Goal: Task Accomplishment & Management: Manage account settings

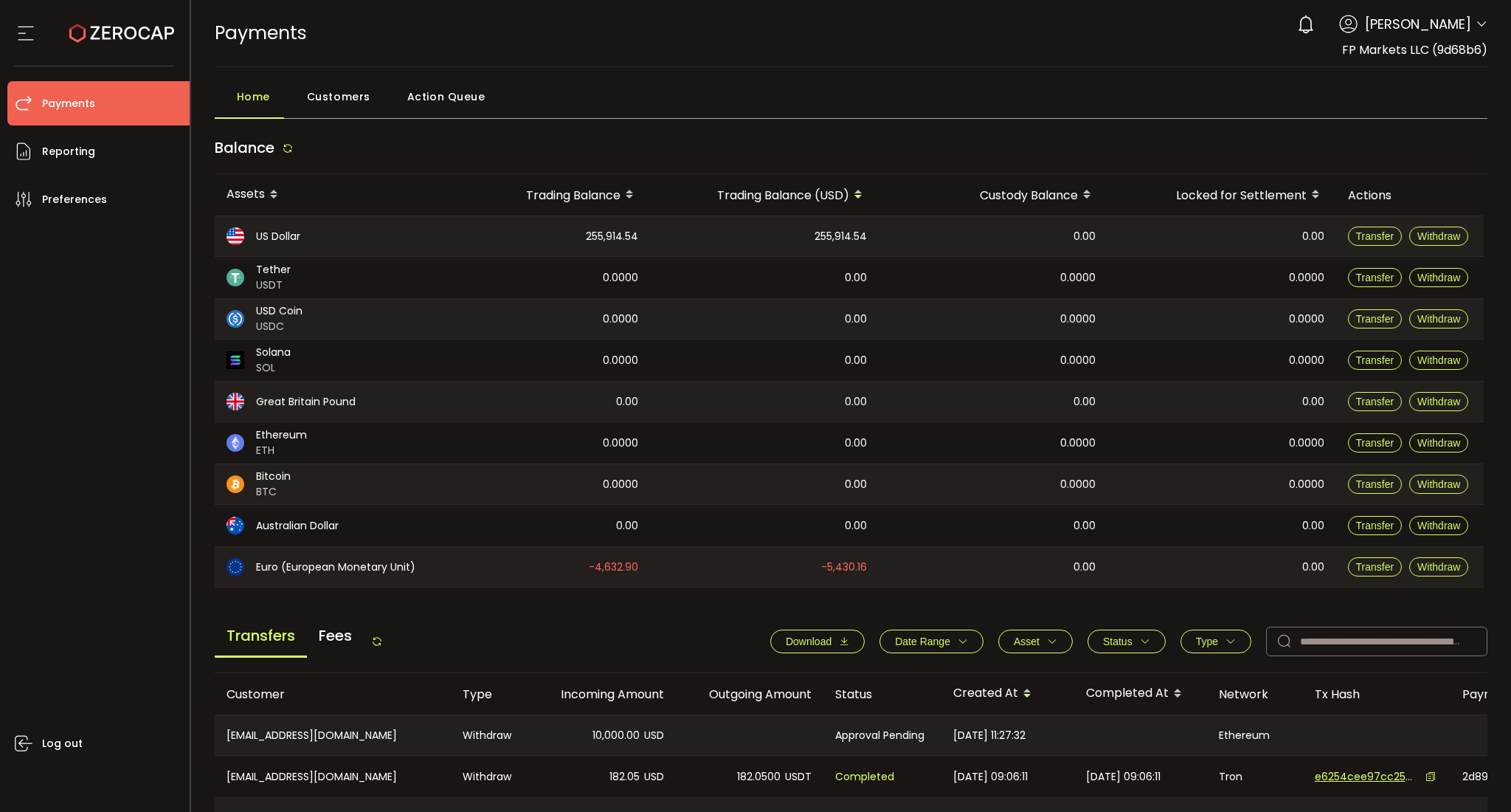
scroll to position [384, 0]
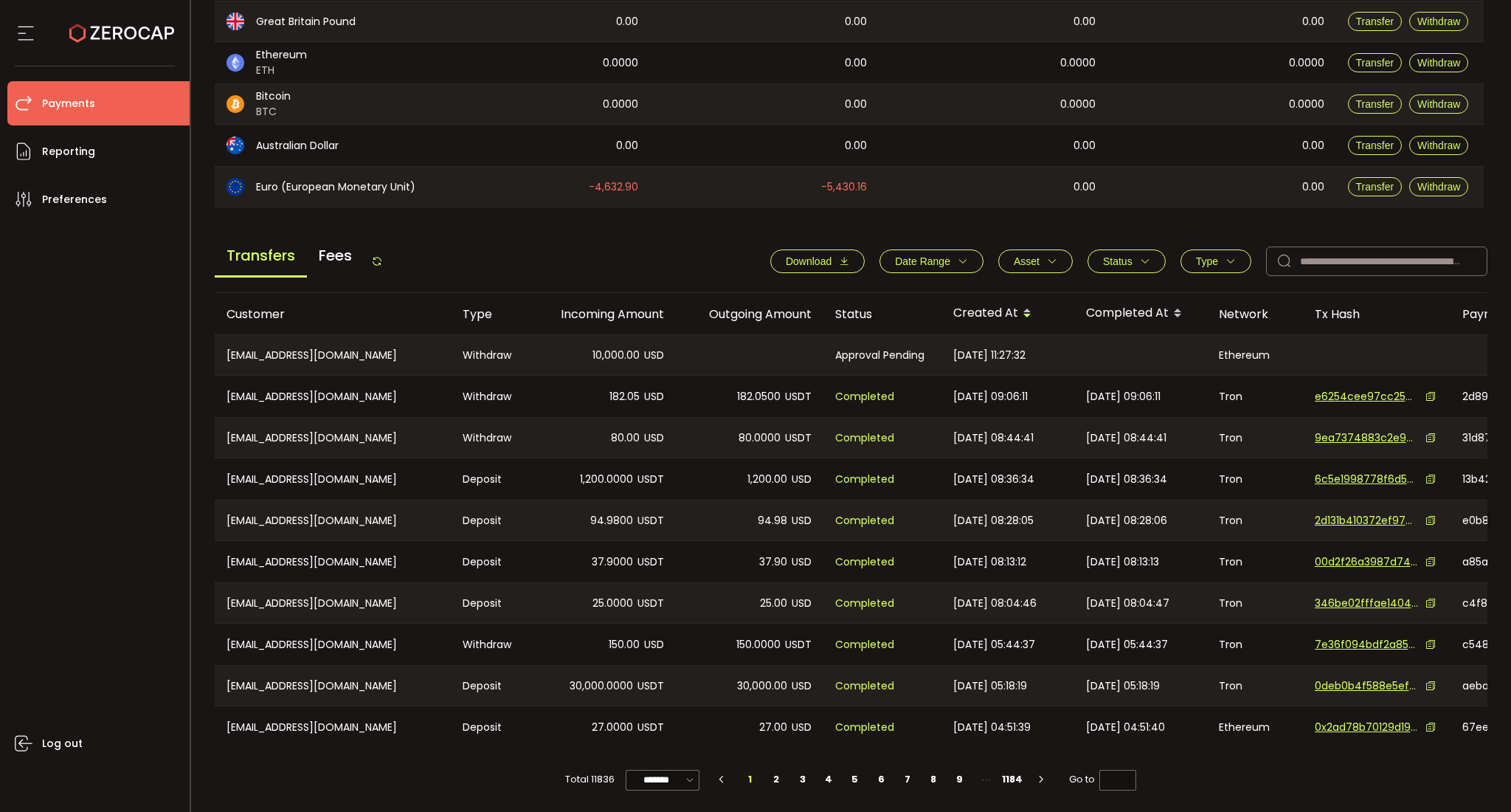
click at [746, 347] on div at bounding box center [749, 354] width 147 height 40
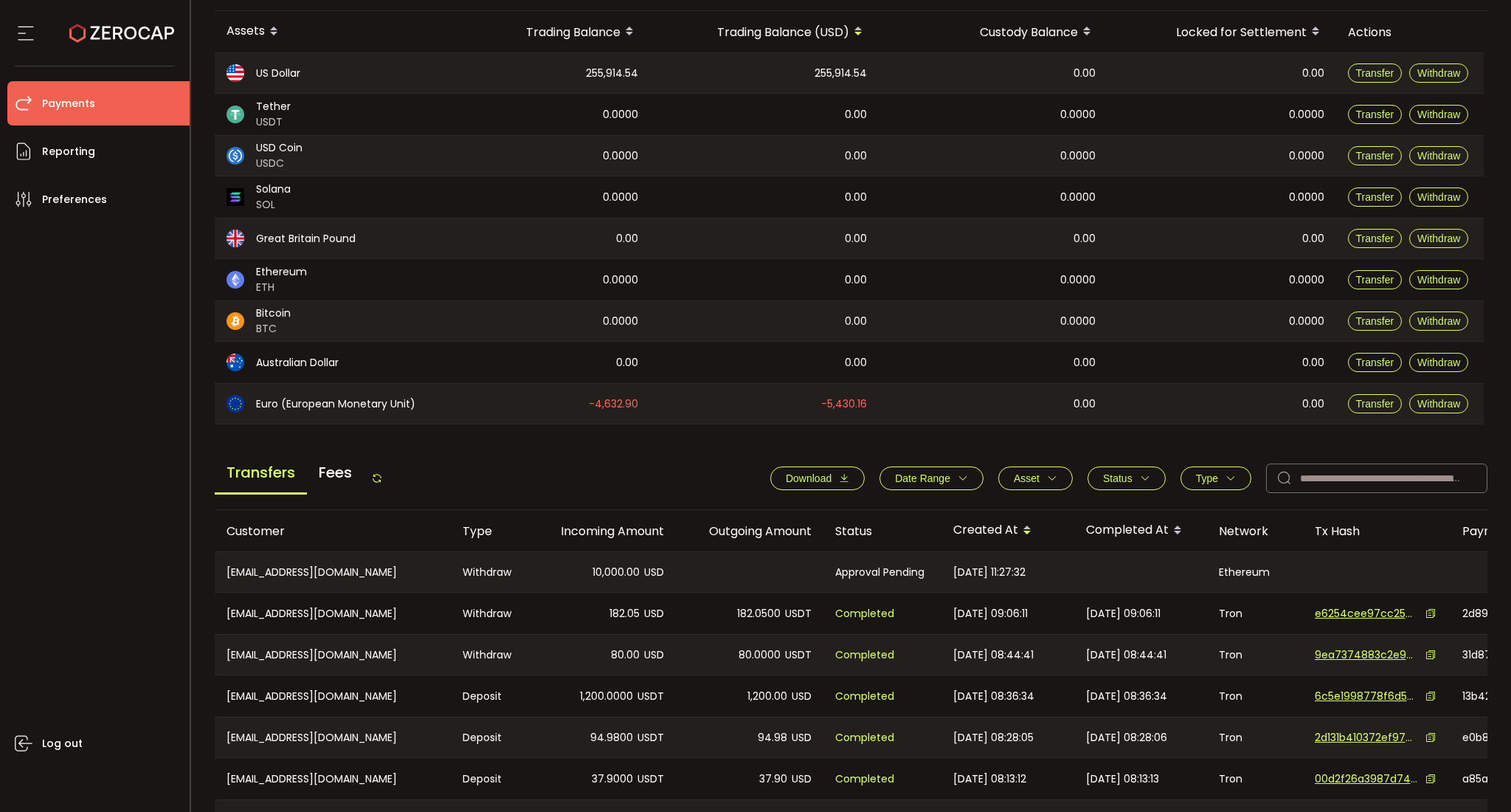
scroll to position [196, 0]
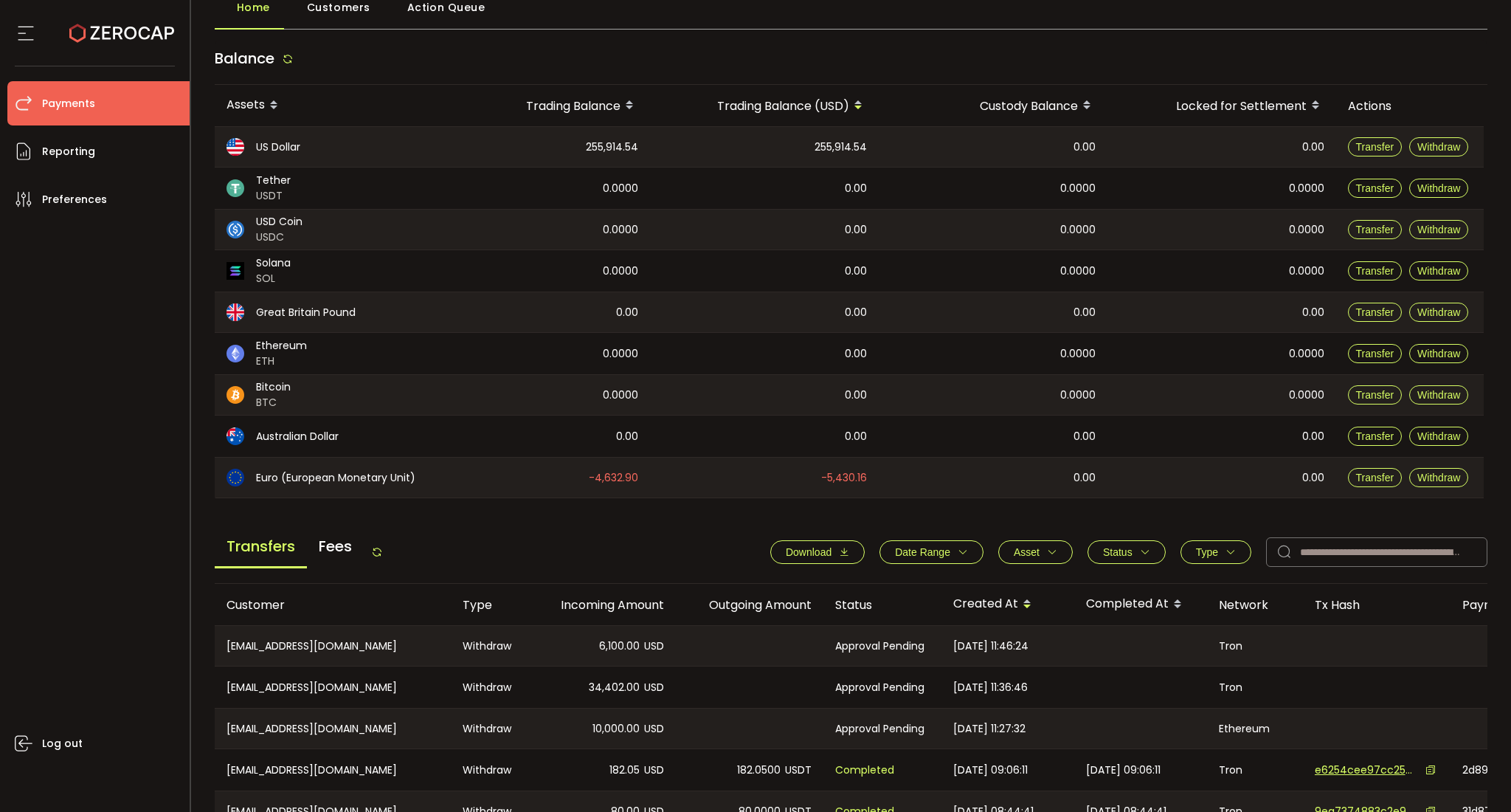
scroll to position [188, 0]
